Goal: Navigation & Orientation: Find specific page/section

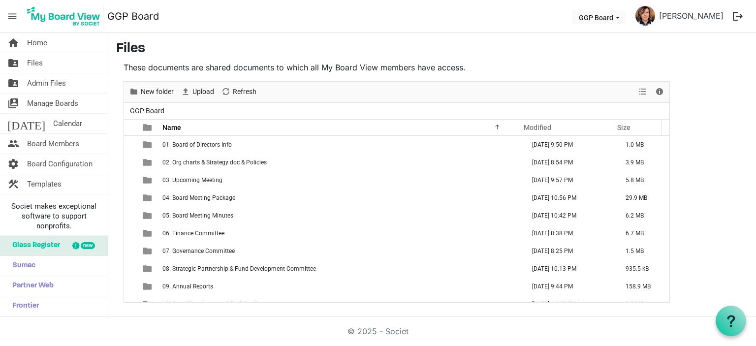
scroll to position [312, 0]
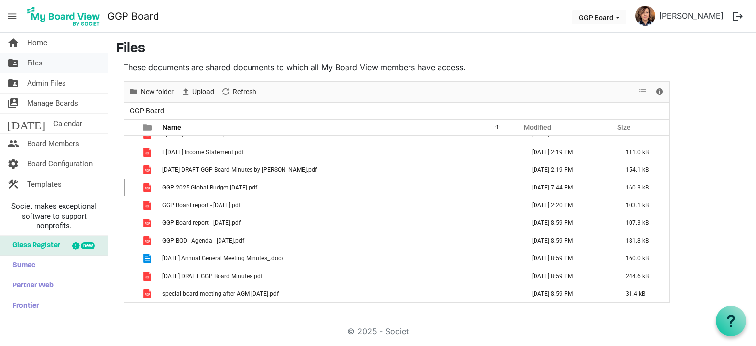
click at [45, 62] on link "folder_shared Files" at bounding box center [54, 63] width 108 height 20
click at [35, 59] on span "Files" at bounding box center [35, 63] width 16 height 20
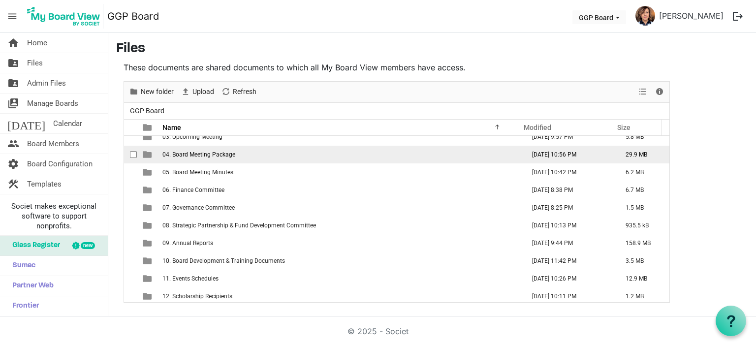
scroll to position [44, 0]
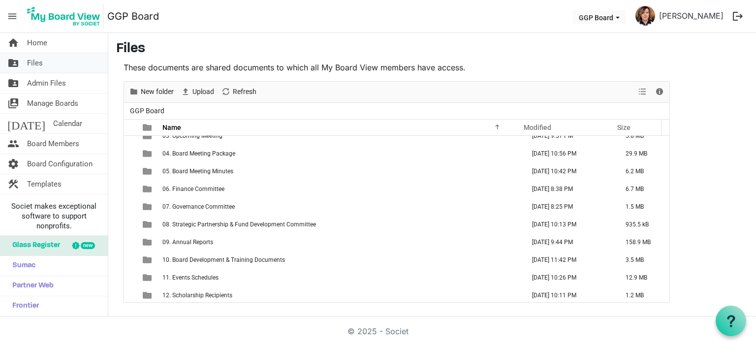
click at [36, 65] on span "Files" at bounding box center [35, 63] width 16 height 20
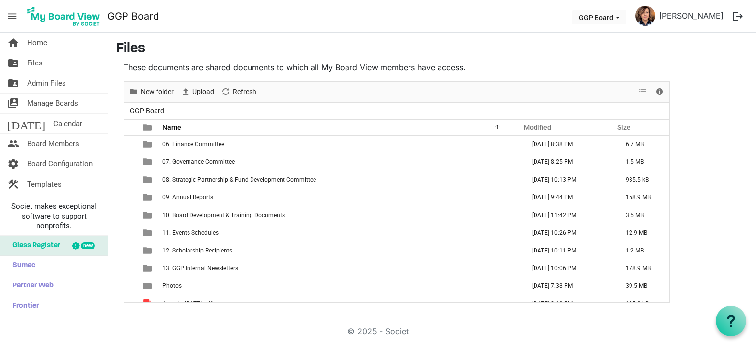
scroll to position [84, 0]
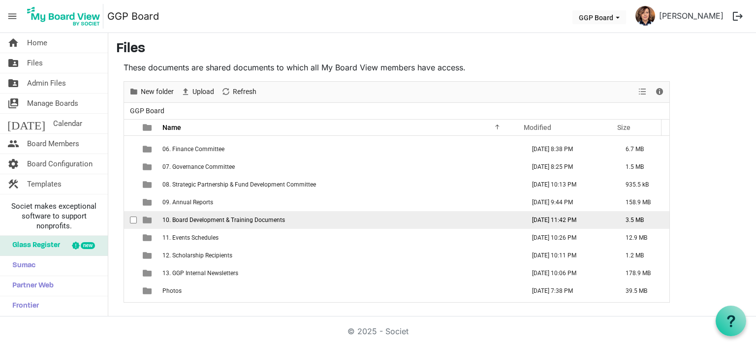
click at [222, 218] on span "10. Board Development & Training Documents" at bounding box center [224, 220] width 123 height 7
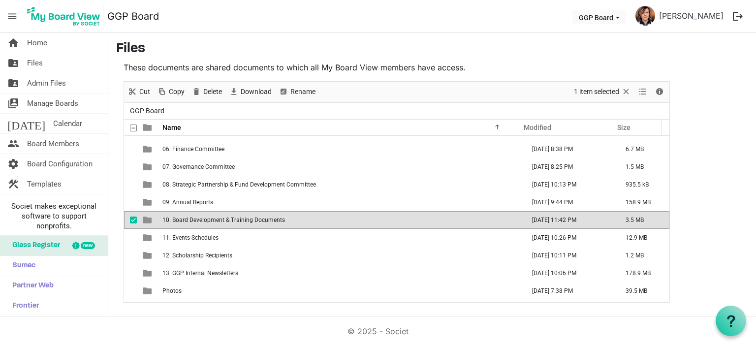
click at [222, 218] on span "10. Board Development & Training Documents" at bounding box center [224, 220] width 123 height 7
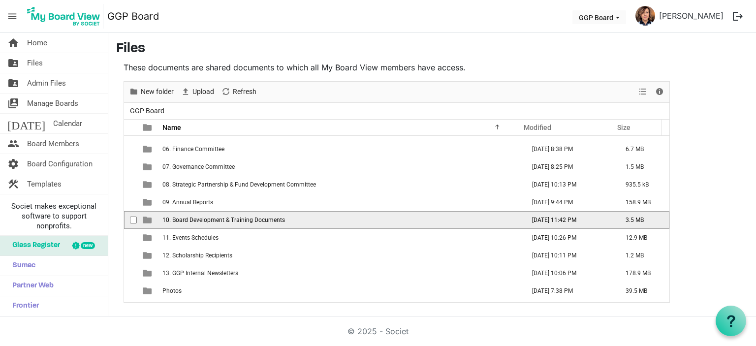
click at [222, 218] on span "10. Board Development & Training Documents" at bounding box center [224, 220] width 123 height 7
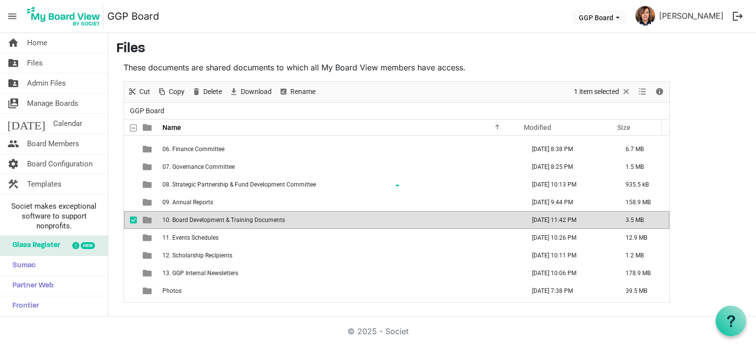
scroll to position [0, 0]
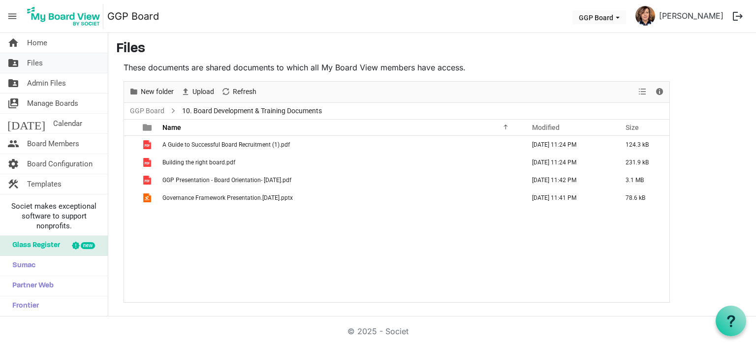
click at [39, 61] on span "Files" at bounding box center [35, 63] width 16 height 20
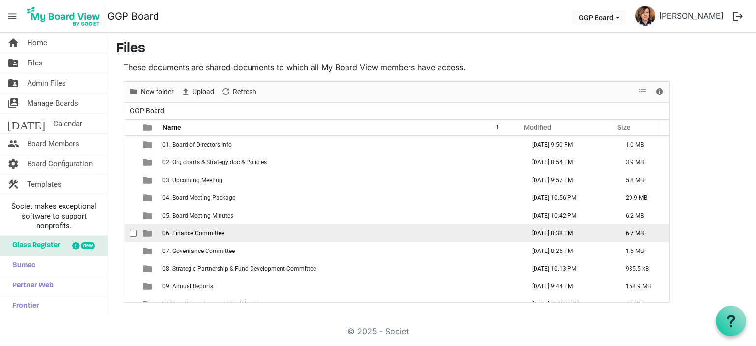
click at [209, 231] on span "06. Finance Committee" at bounding box center [194, 233] width 62 height 7
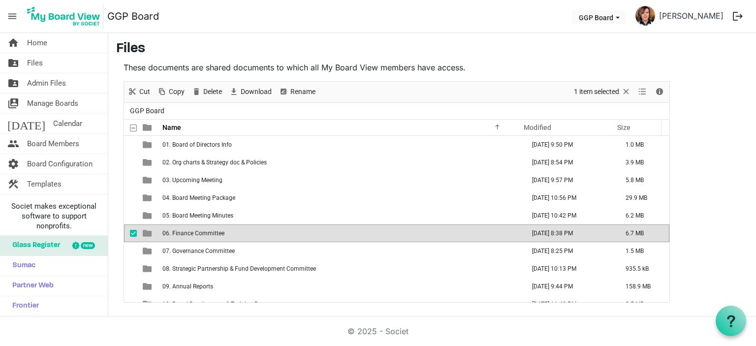
click at [209, 231] on span "06. Finance Committee" at bounding box center [194, 233] width 62 height 7
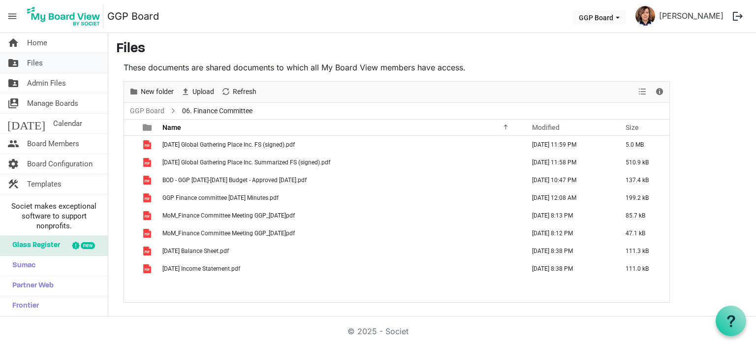
click at [33, 61] on span "Files" at bounding box center [35, 63] width 16 height 20
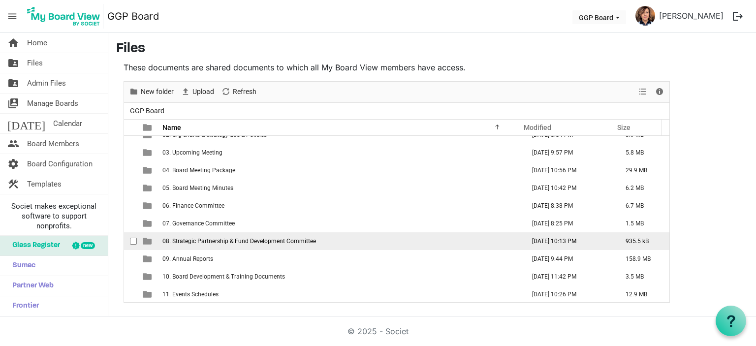
scroll to position [27, 0]
